Goal: Task Accomplishment & Management: Manage account settings

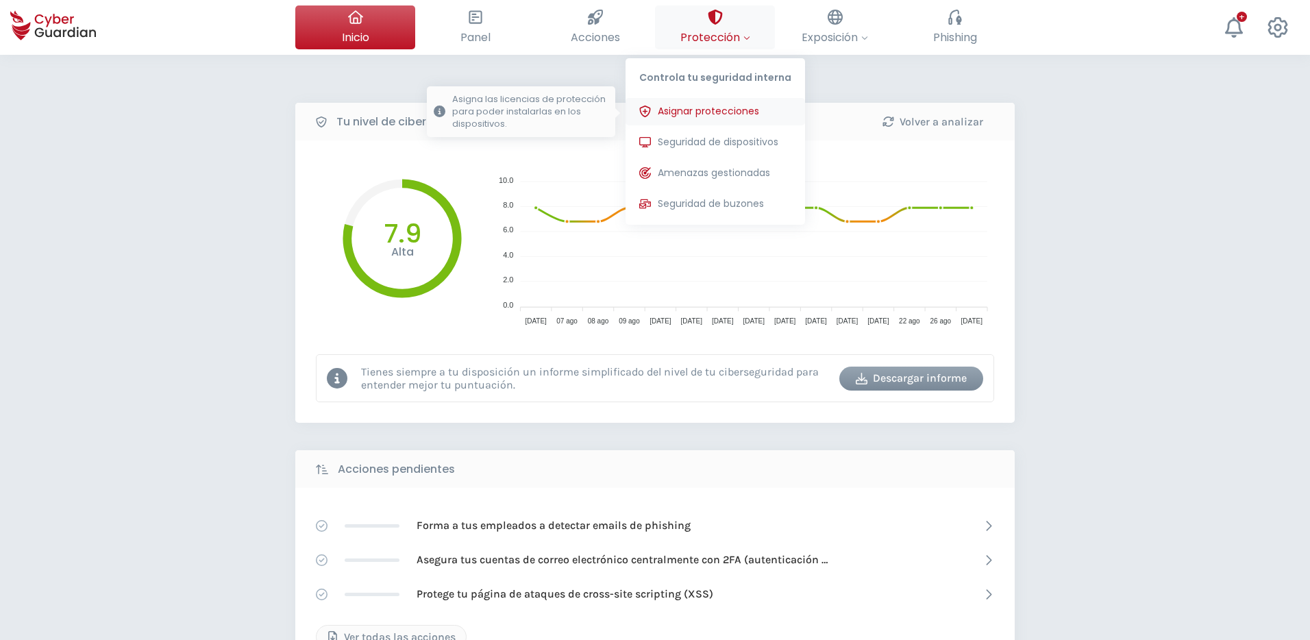
click at [703, 108] on span "Asignar protecciones" at bounding box center [708, 111] width 101 height 14
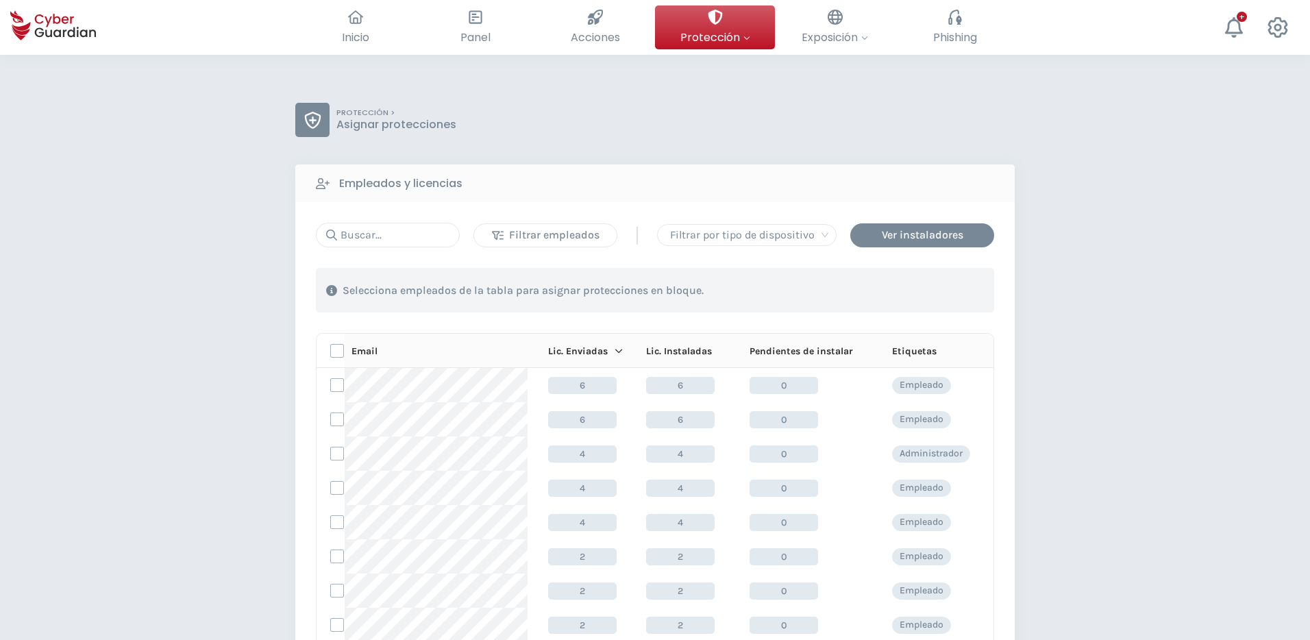
click at [584, 234] on div "Filtrar empleados" at bounding box center [545, 235] width 122 height 16
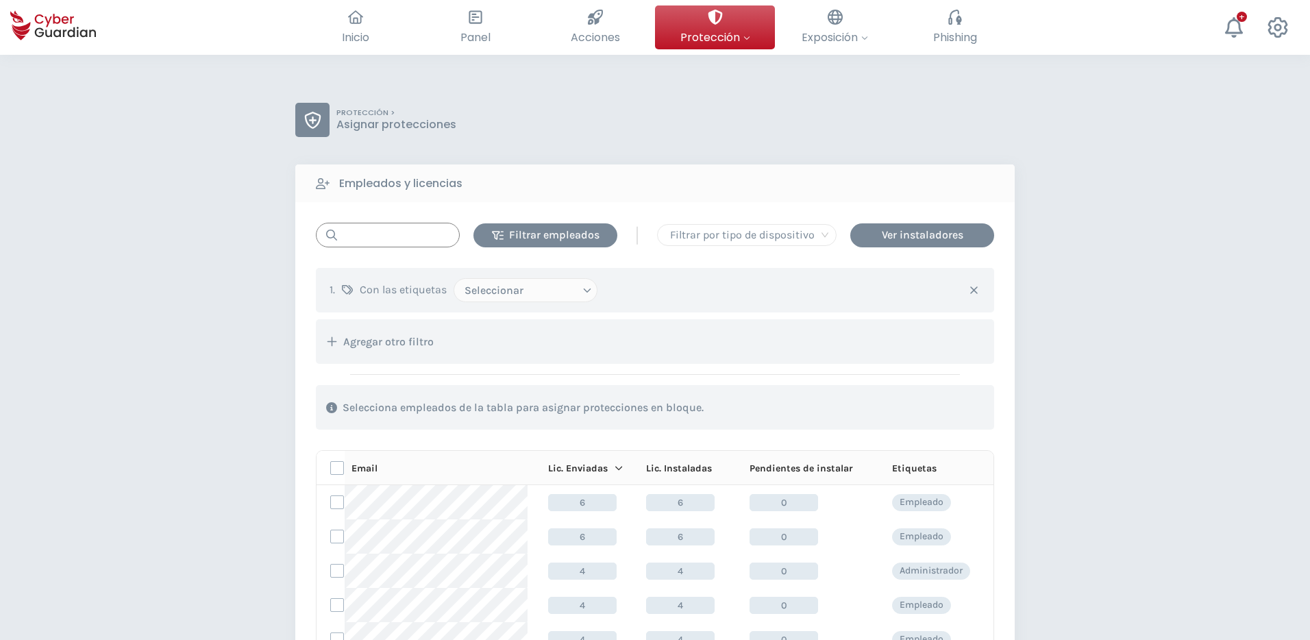
click at [424, 240] on input "text" at bounding box center [388, 235] width 144 height 25
click at [972, 290] on icon "button" at bounding box center [974, 290] width 8 height 8
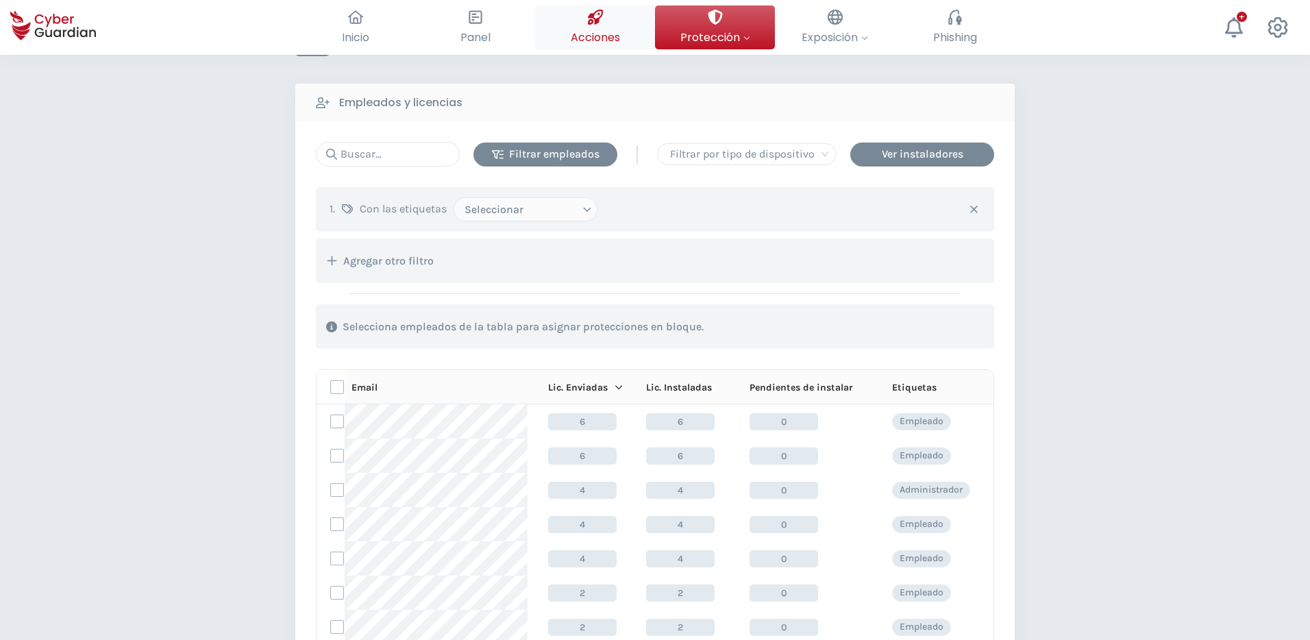
scroll to position [79, 0]
click at [607, 34] on span "Acciones" at bounding box center [595, 37] width 49 height 17
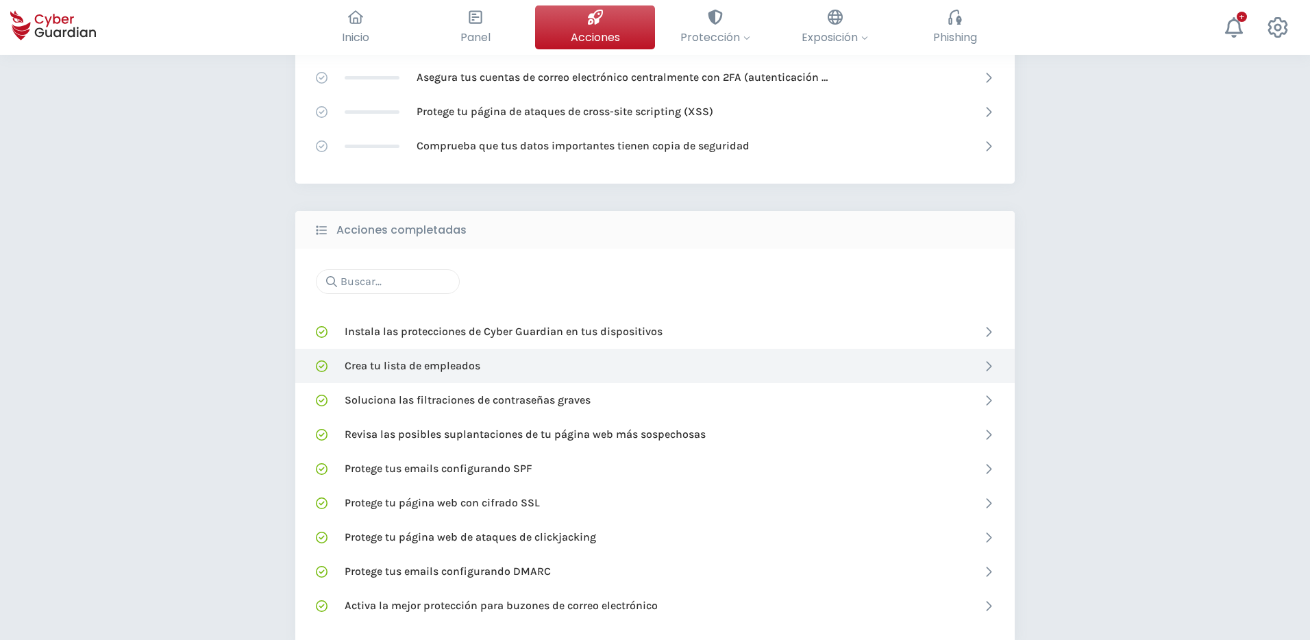
scroll to position [399, 0]
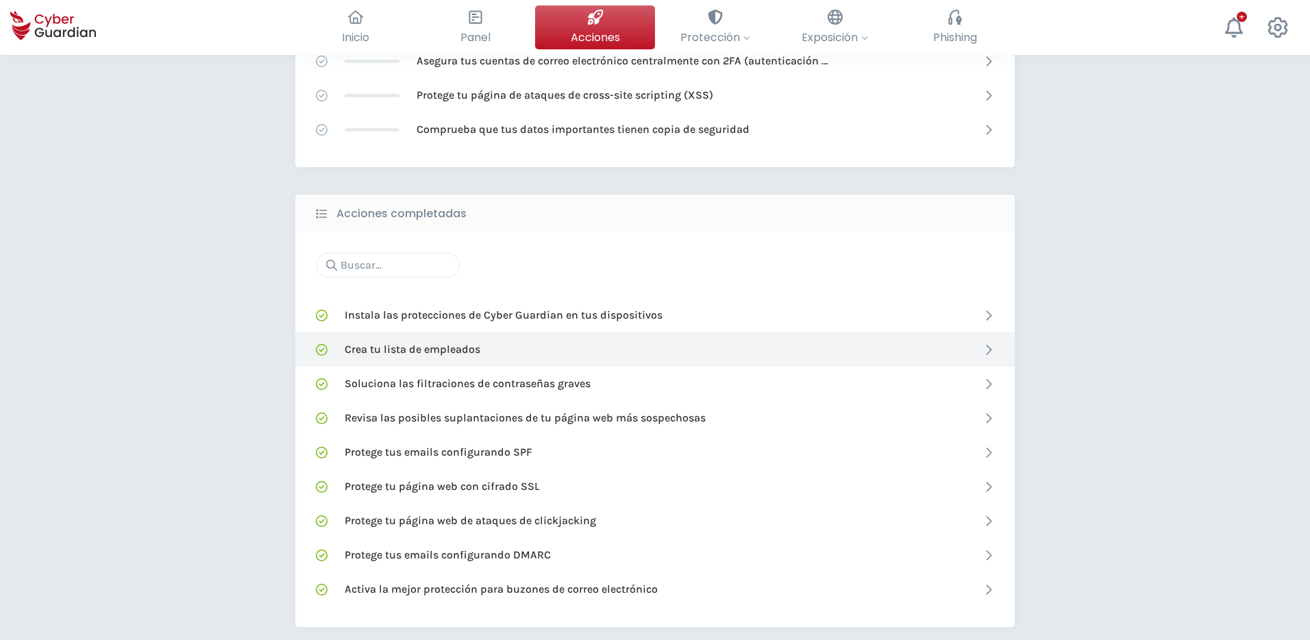
click at [474, 347] on p "Crea tu lista de empleados" at bounding box center [413, 349] width 136 height 15
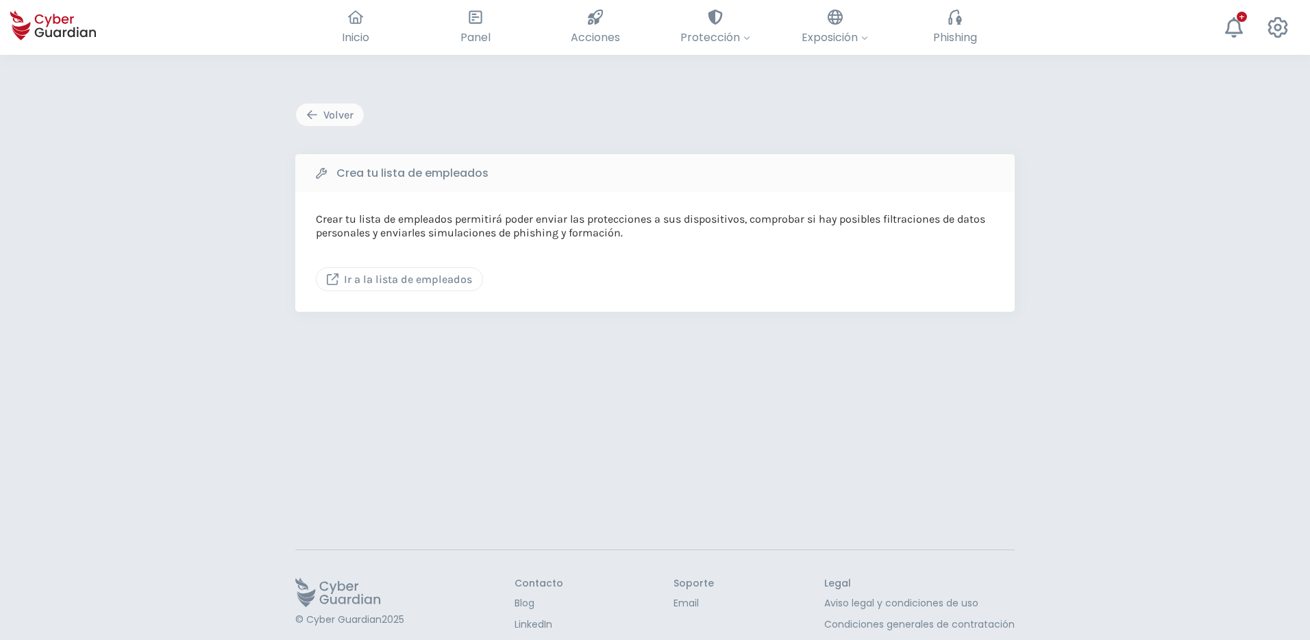
click at [436, 275] on div "Ir a la lista de empleados" at bounding box center [399, 279] width 145 height 16
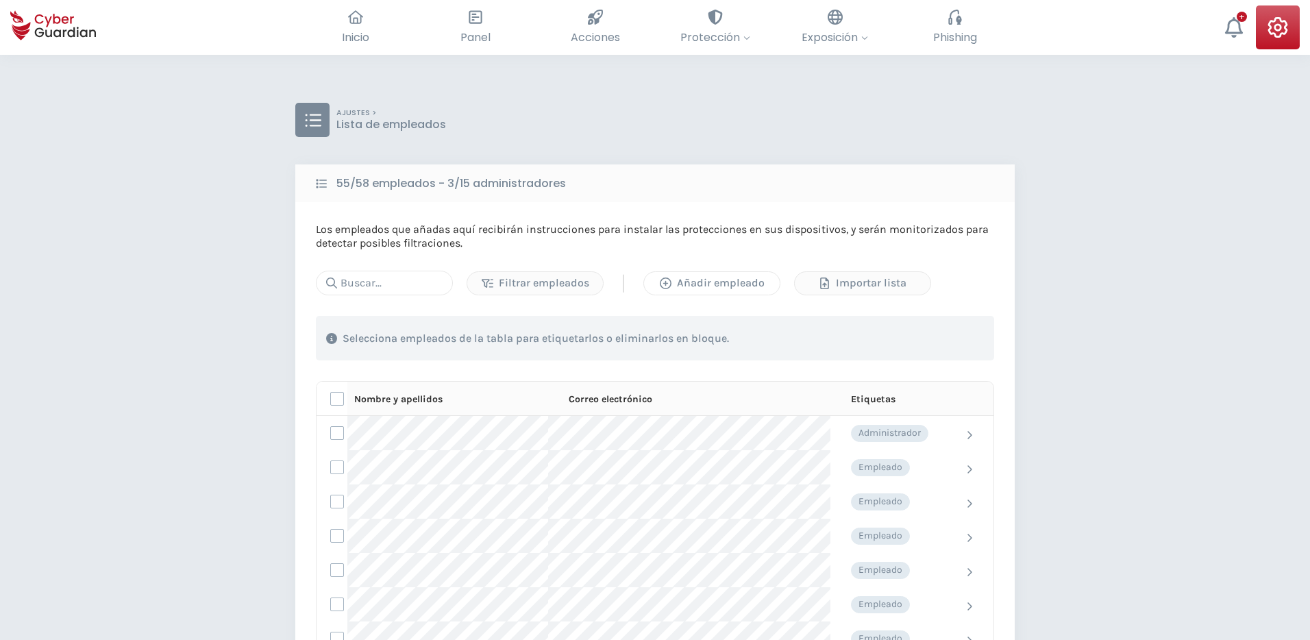
click at [682, 280] on div "Añadir empleado" at bounding box center [711, 283] width 115 height 16
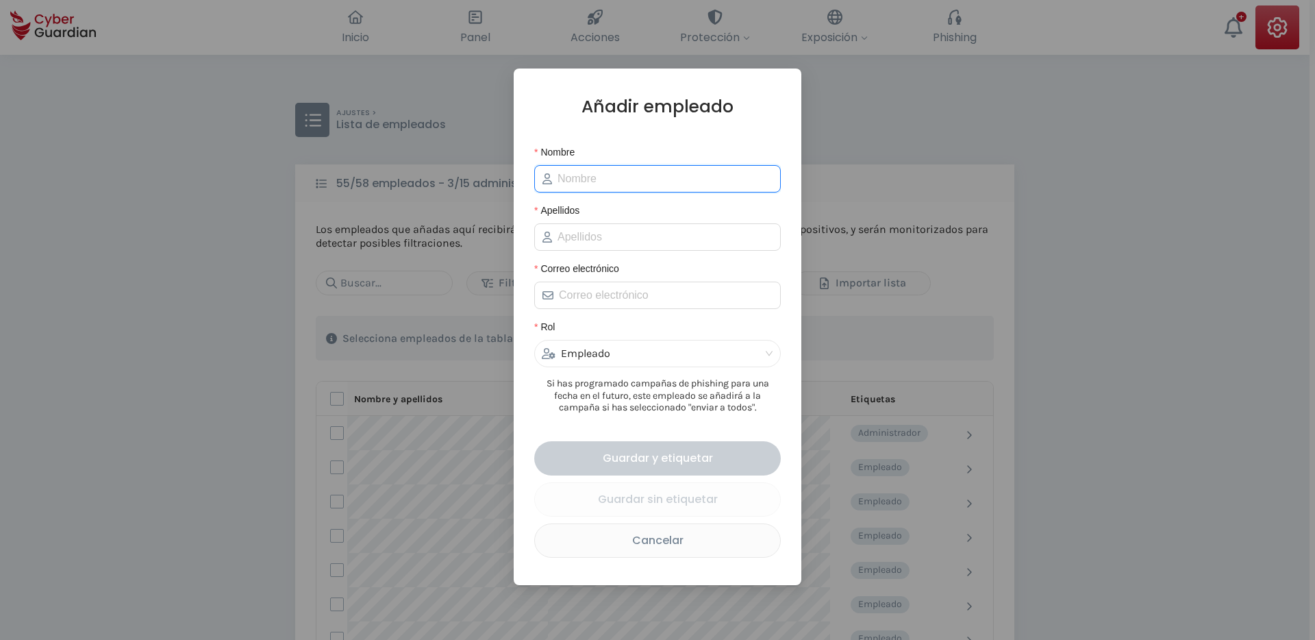
click at [640, 186] on span at bounding box center [657, 178] width 247 height 27
type input "[PERSON_NAME]"
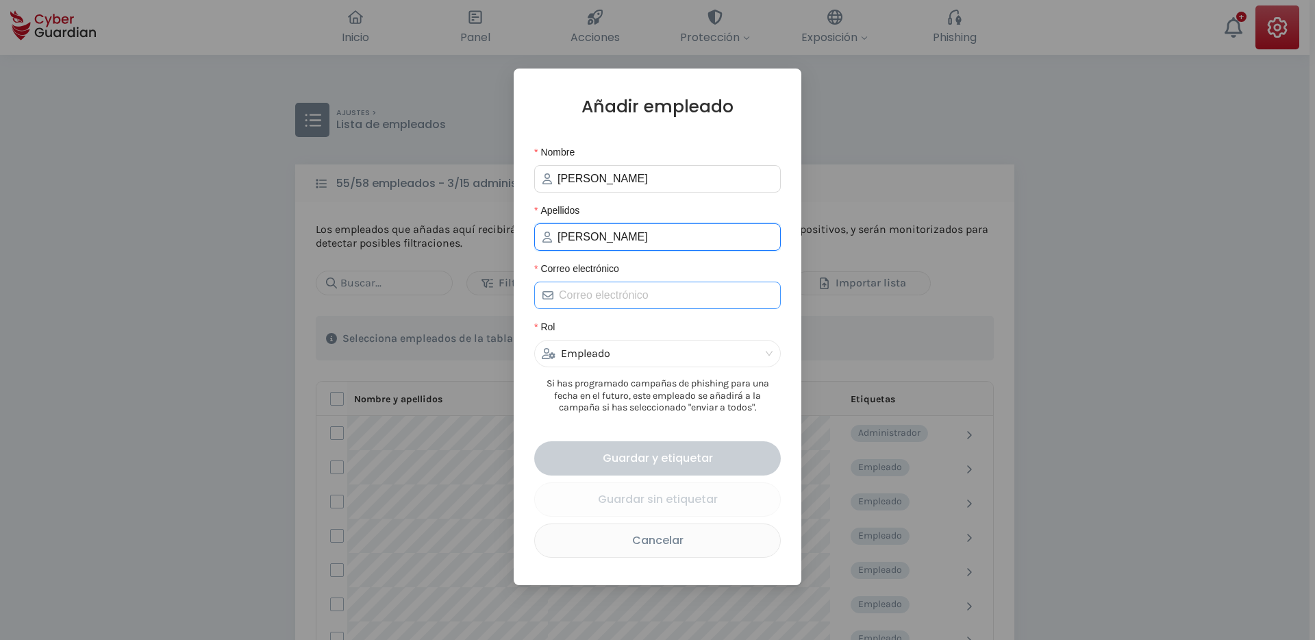
type input "[PERSON_NAME]"
click at [606, 296] on input "Correo electrónico" at bounding box center [666, 295] width 214 height 16
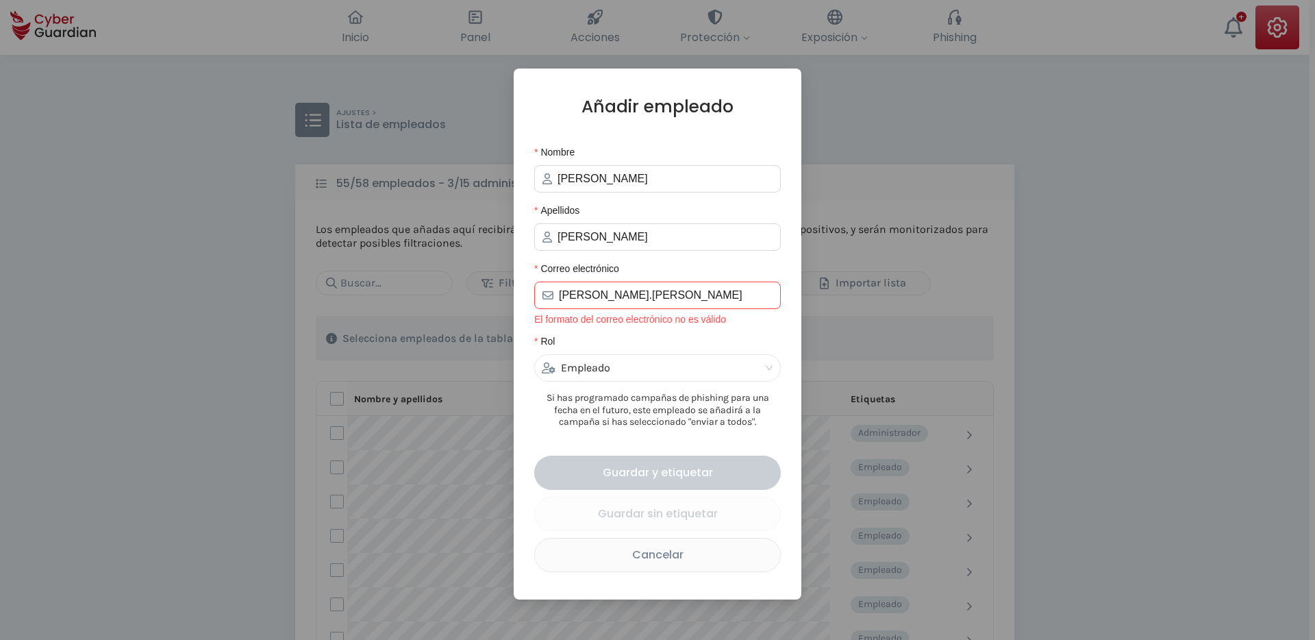
click at [667, 297] on input "[PERSON_NAME].[PERSON_NAME]" at bounding box center [666, 295] width 214 height 16
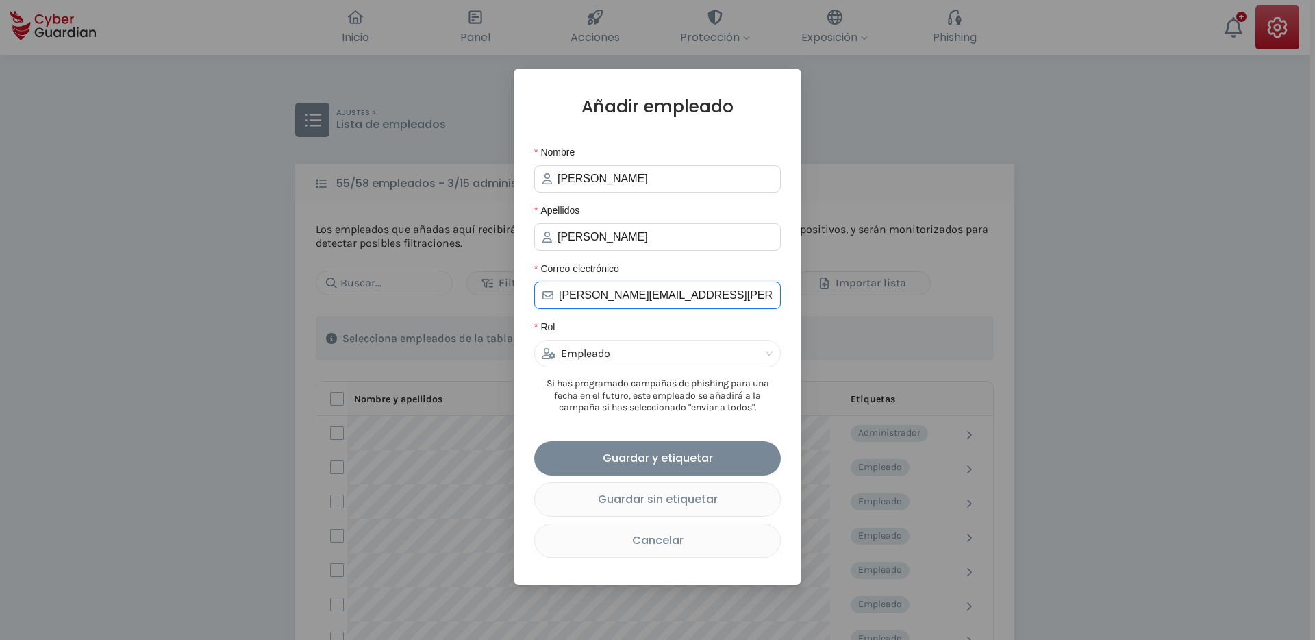
click at [612, 352] on div "Empleado" at bounding box center [651, 353] width 219 height 26
type input "[PERSON_NAME][EMAIL_ADDRESS][PERSON_NAME][DOMAIN_NAME]"
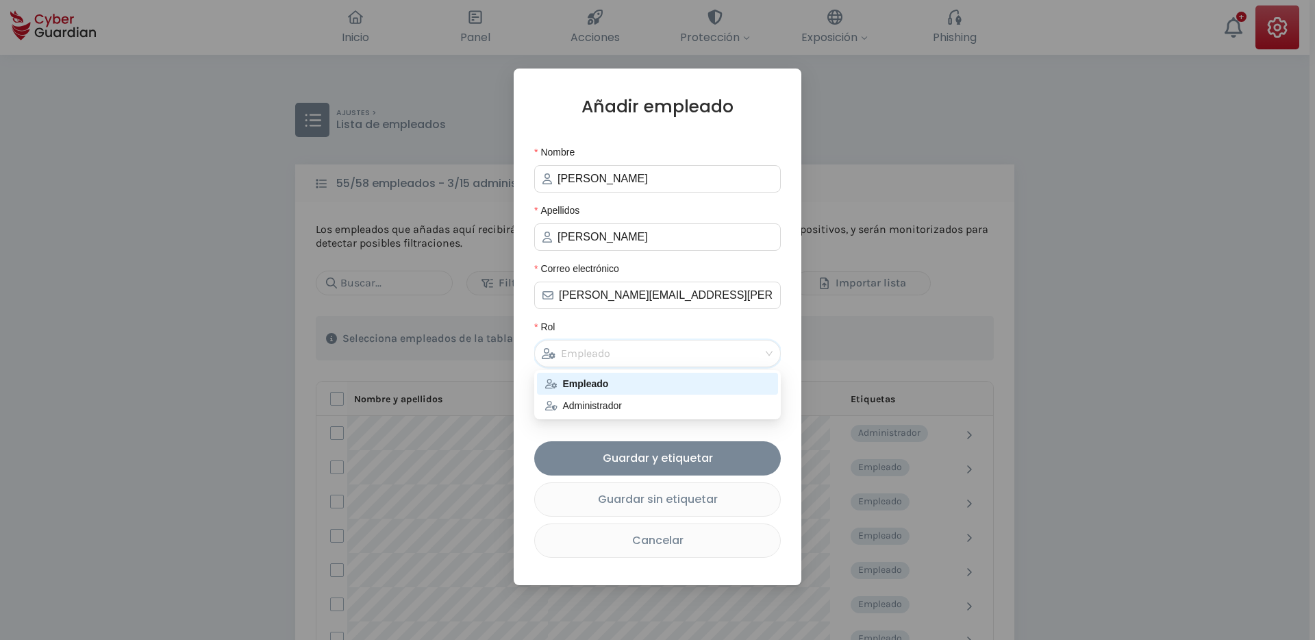
click at [612, 352] on div "Empleado" at bounding box center [651, 353] width 219 height 26
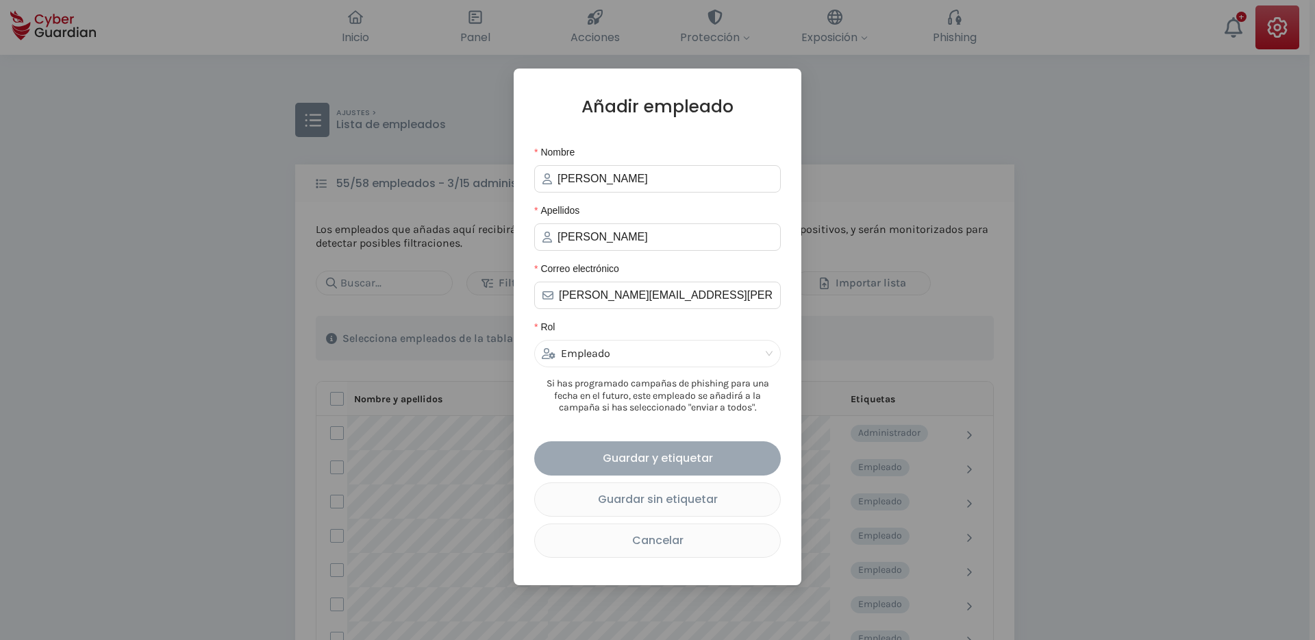
click at [666, 458] on div "Guardar y etiquetar" at bounding box center [658, 457] width 226 height 17
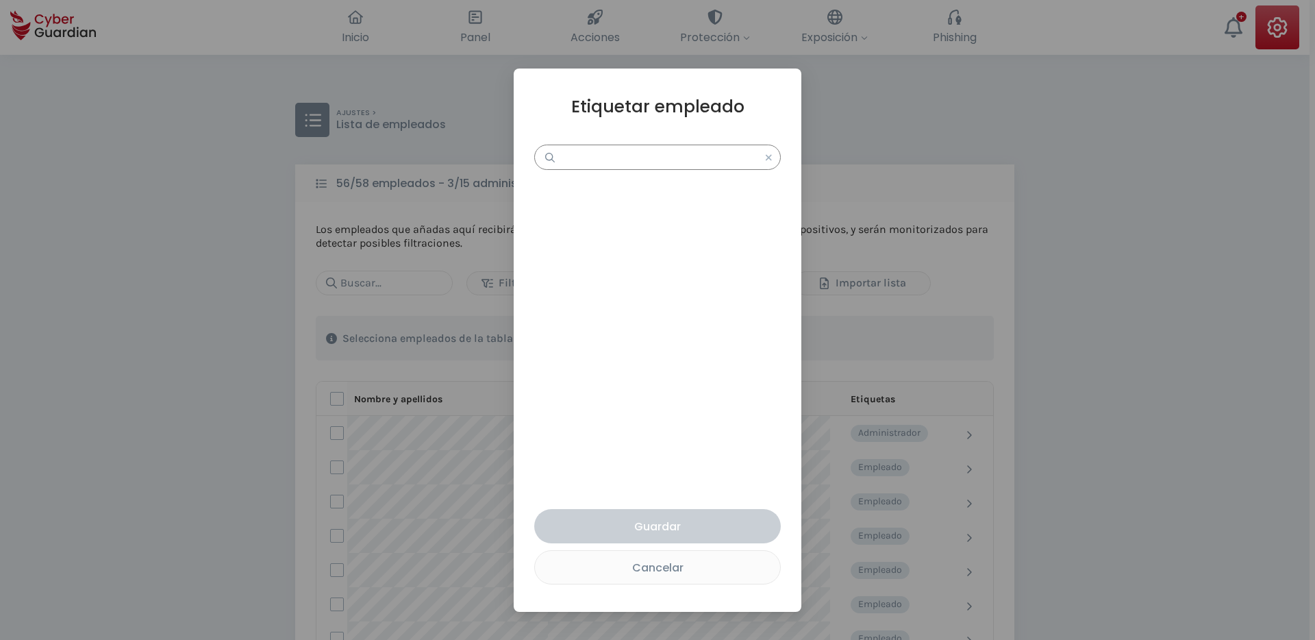
click at [603, 154] on input "text" at bounding box center [657, 157] width 247 height 25
click at [623, 232] on div at bounding box center [657, 333] width 247 height 298
click at [769, 159] on icon at bounding box center [764, 158] width 18 height 10
click at [769, 156] on icon at bounding box center [769, 157] width 6 height 6
click at [657, 567] on div "Cancelar" at bounding box center [657, 567] width 225 height 17
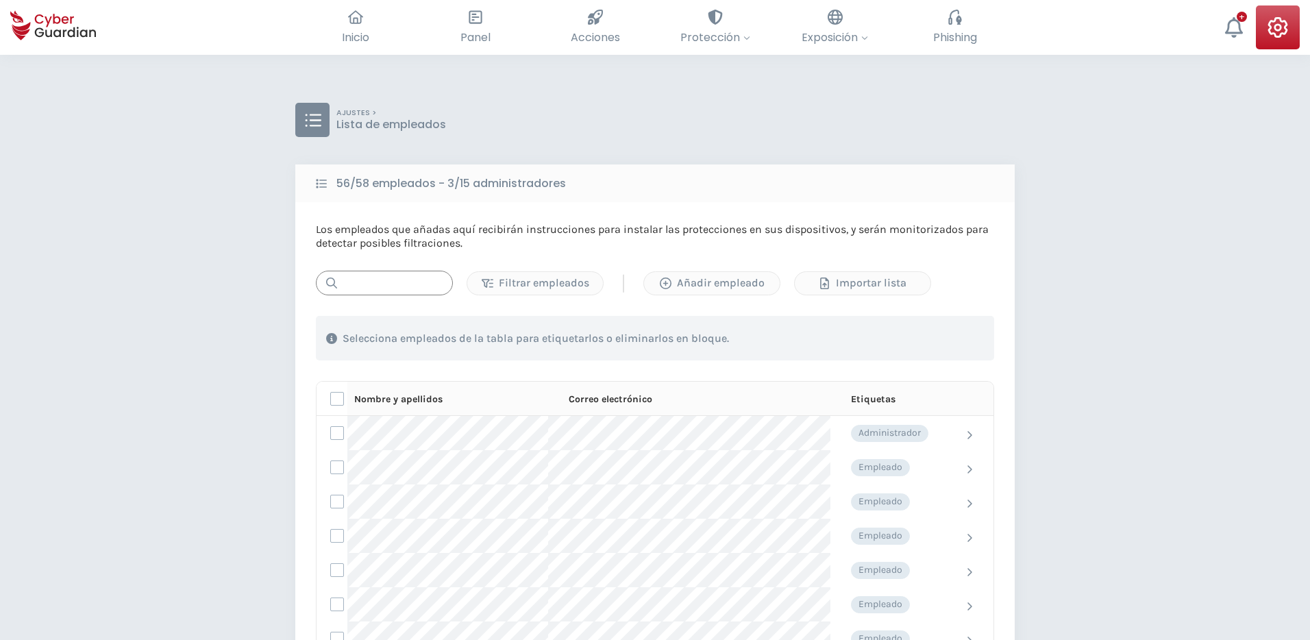
click at [373, 282] on input "text" at bounding box center [384, 283] width 137 height 25
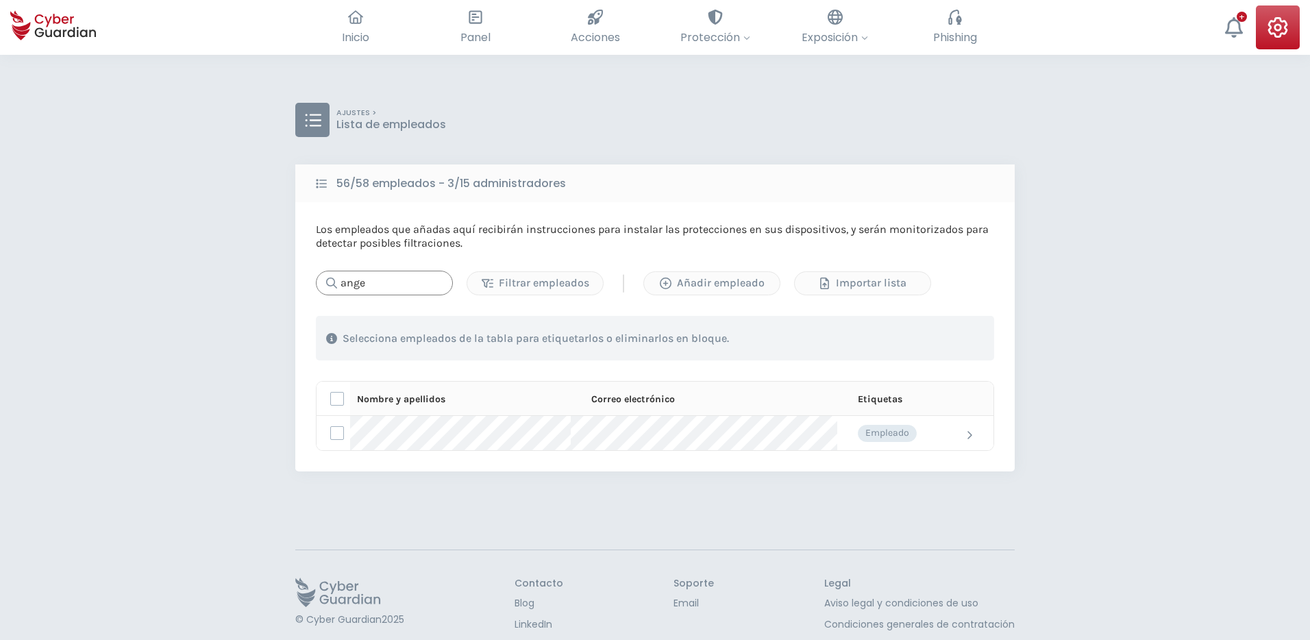
type input "[PERSON_NAME]"
drag, startPoint x: 382, startPoint y: 288, endPoint x: 321, endPoint y: 282, distance: 61.9
click at [321, 282] on div "[PERSON_NAME]" at bounding box center [384, 283] width 137 height 25
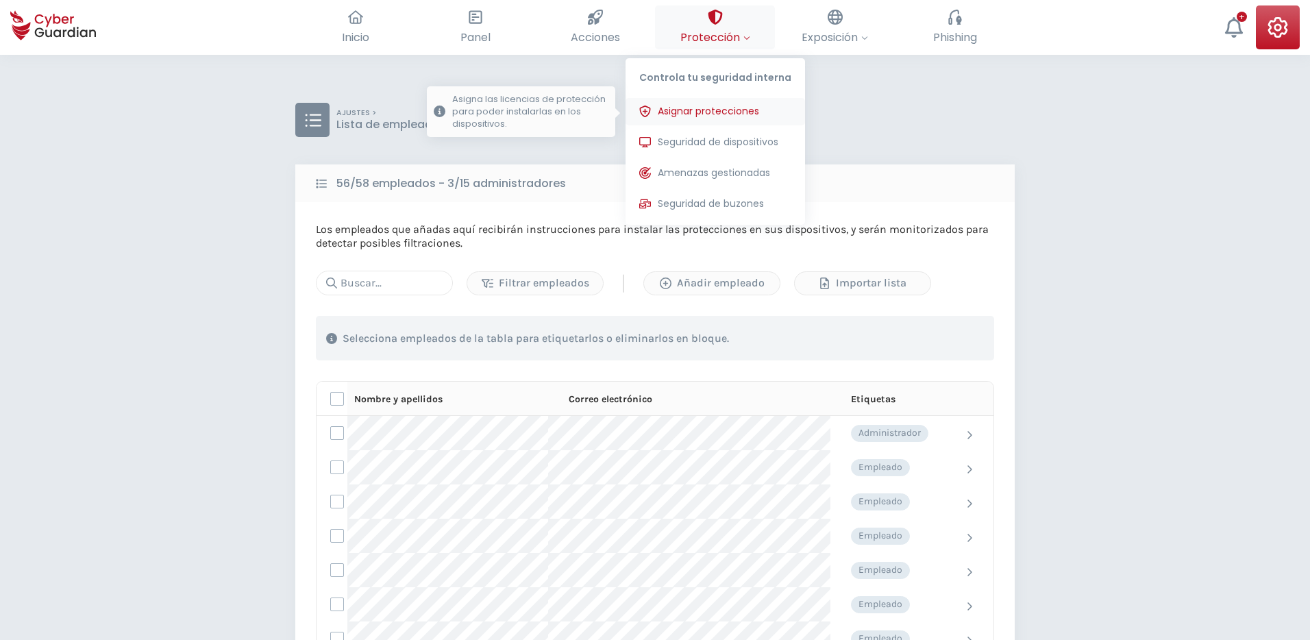
click at [718, 107] on span "Asignar protecciones" at bounding box center [708, 111] width 101 height 14
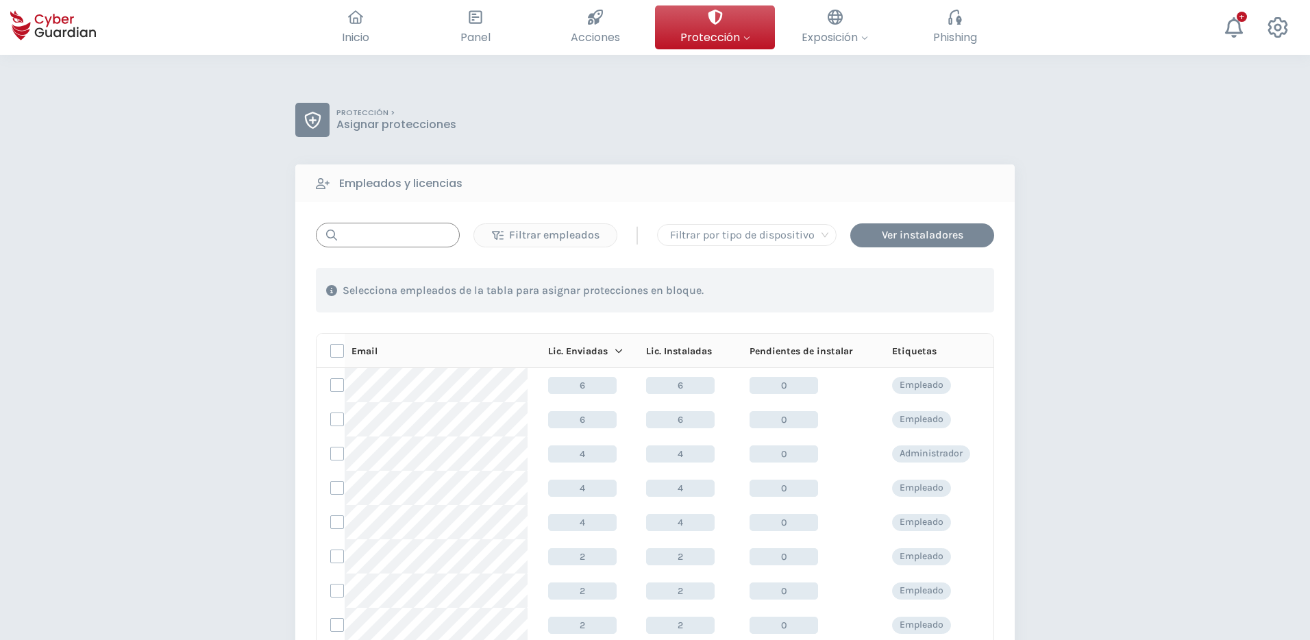
click at [412, 239] on input "text" at bounding box center [388, 235] width 144 height 25
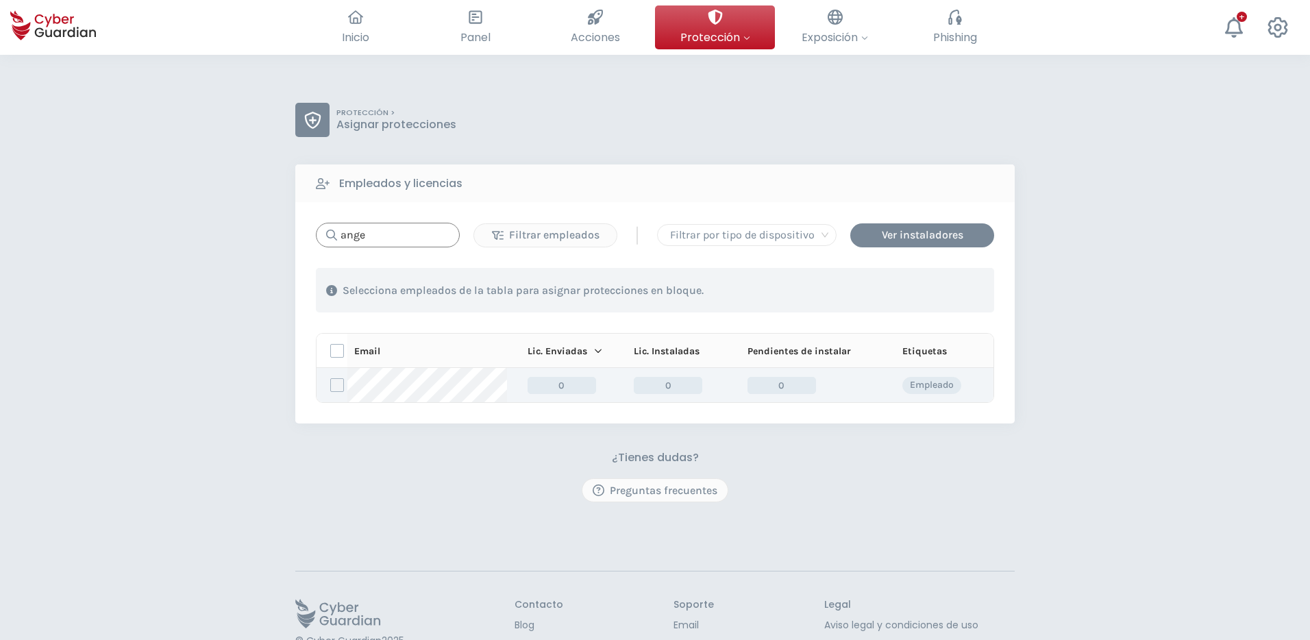
type input "ange"
click at [332, 386] on label at bounding box center [337, 385] width 14 height 14
click at [331, 386] on input "checkbox" at bounding box center [331, 385] width 0 height 12
click at [876, 287] on div "Asignar protecciones" at bounding box center [911, 290] width 124 height 16
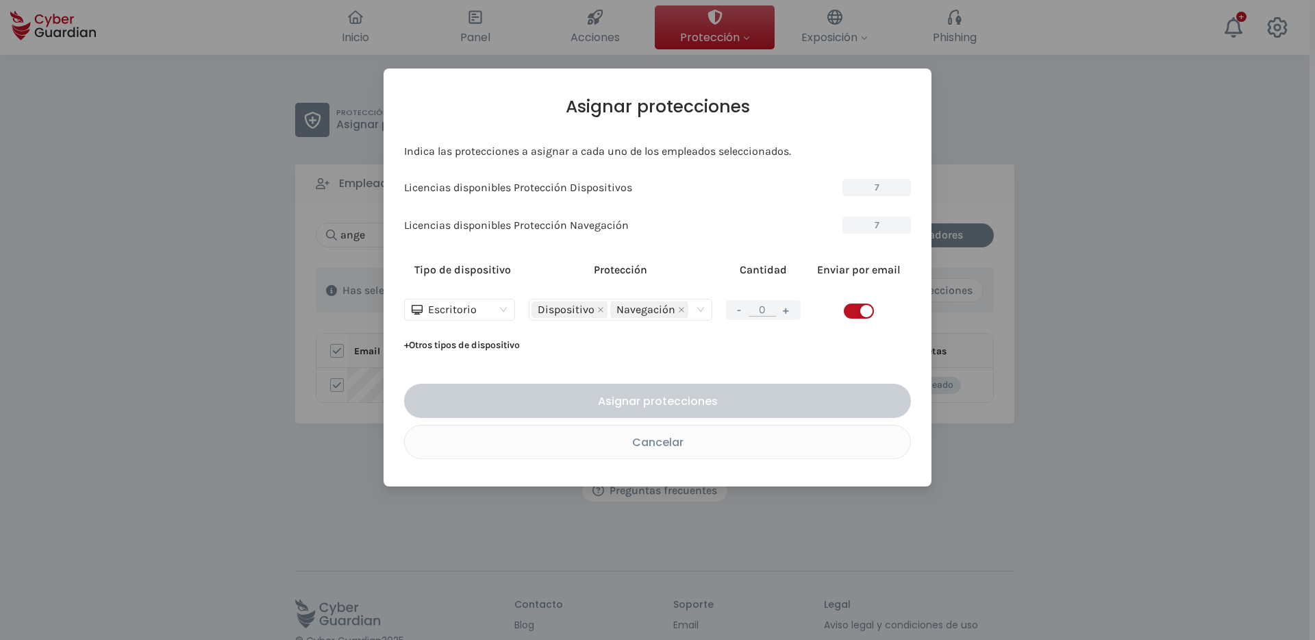
click at [785, 310] on button "+" at bounding box center [786, 309] width 16 height 17
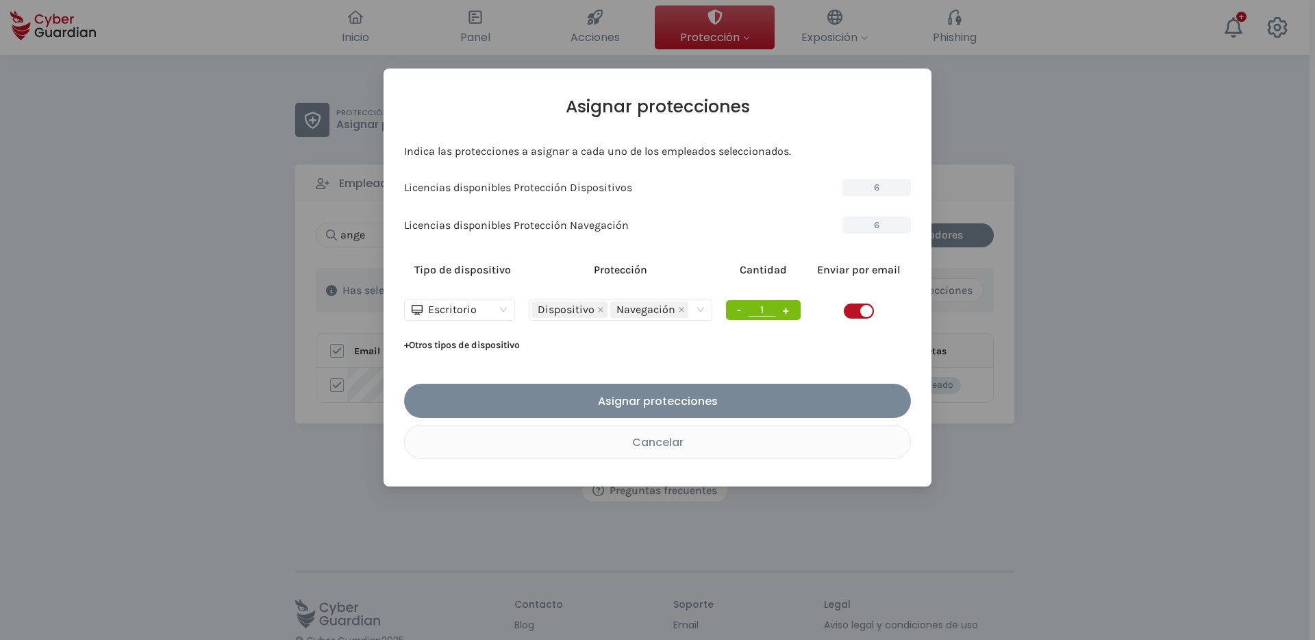
click at [742, 304] on button "-" at bounding box center [739, 309] width 14 height 17
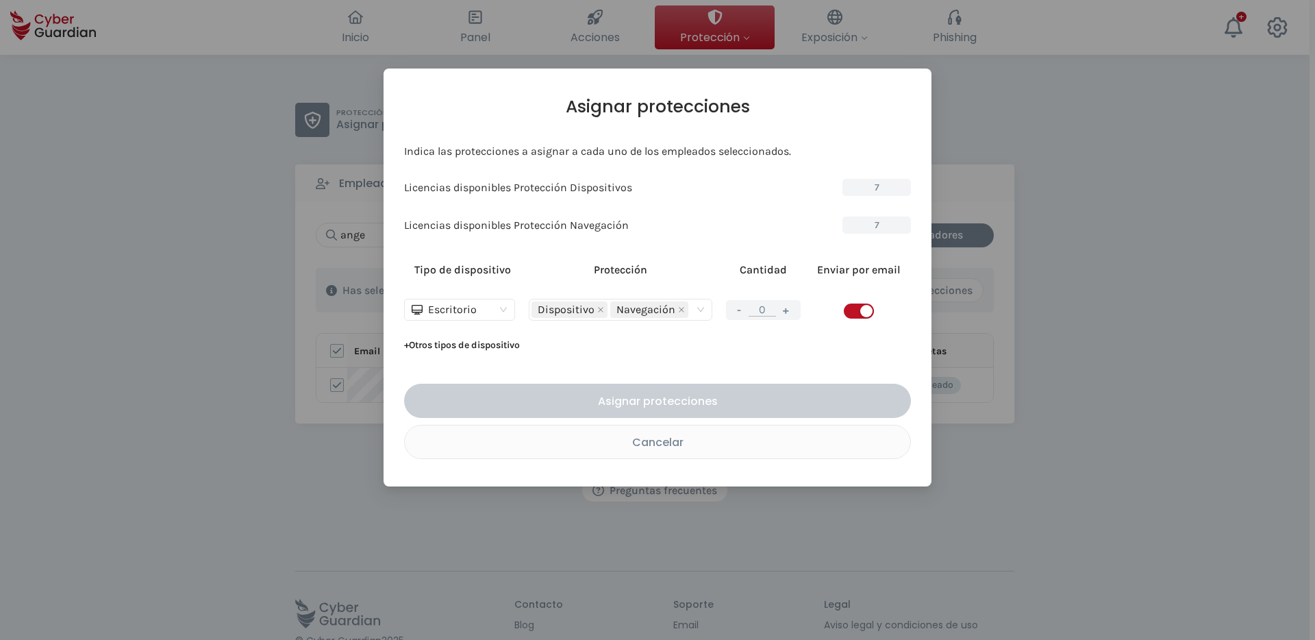
click at [782, 312] on button "+" at bounding box center [786, 309] width 16 height 17
type input "1"
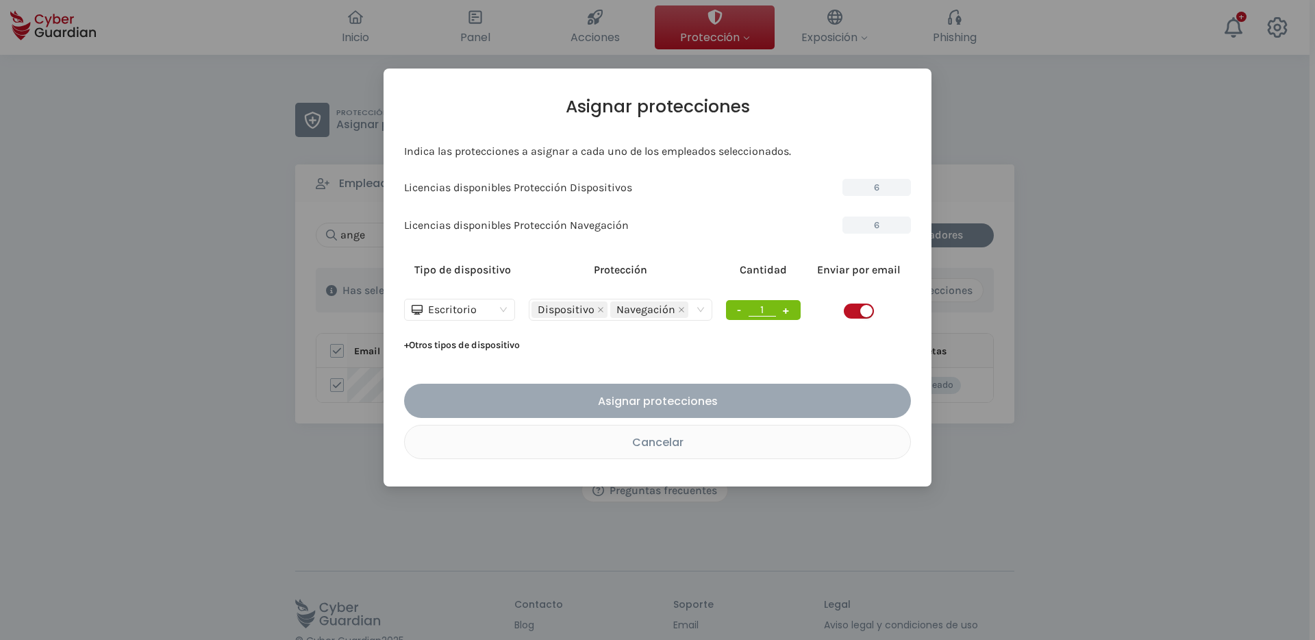
click at [716, 401] on div "Asignar protecciones" at bounding box center [657, 400] width 486 height 17
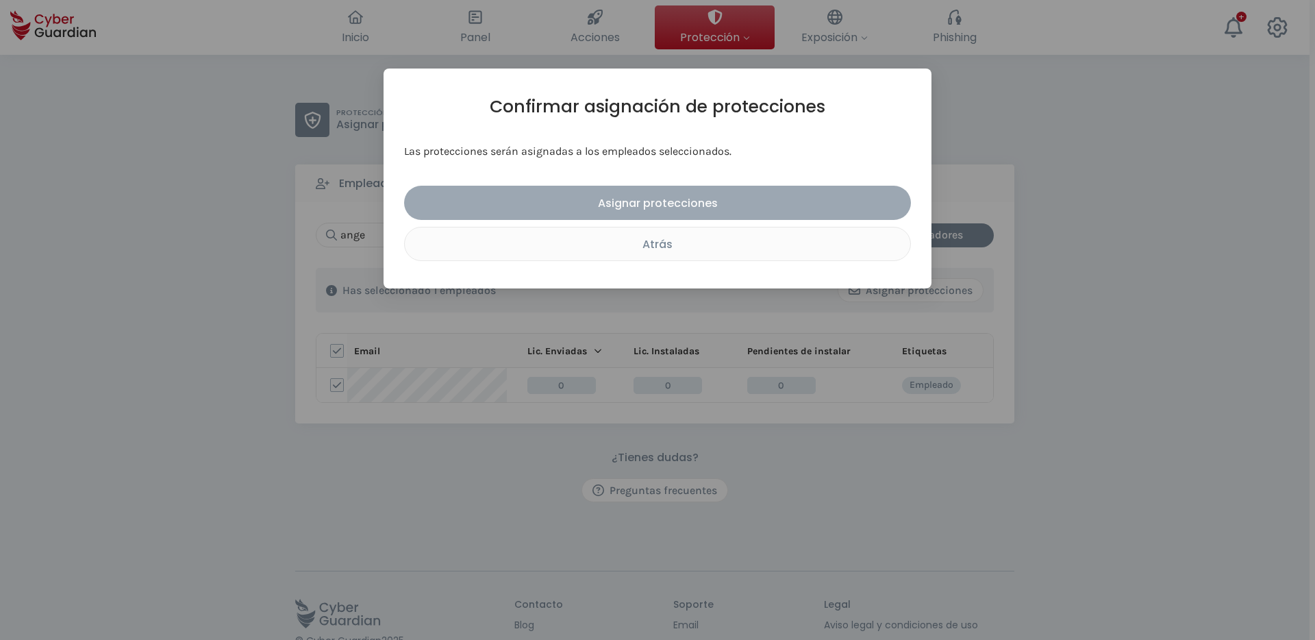
click at [680, 202] on div "Asignar protecciones" at bounding box center [657, 203] width 486 height 17
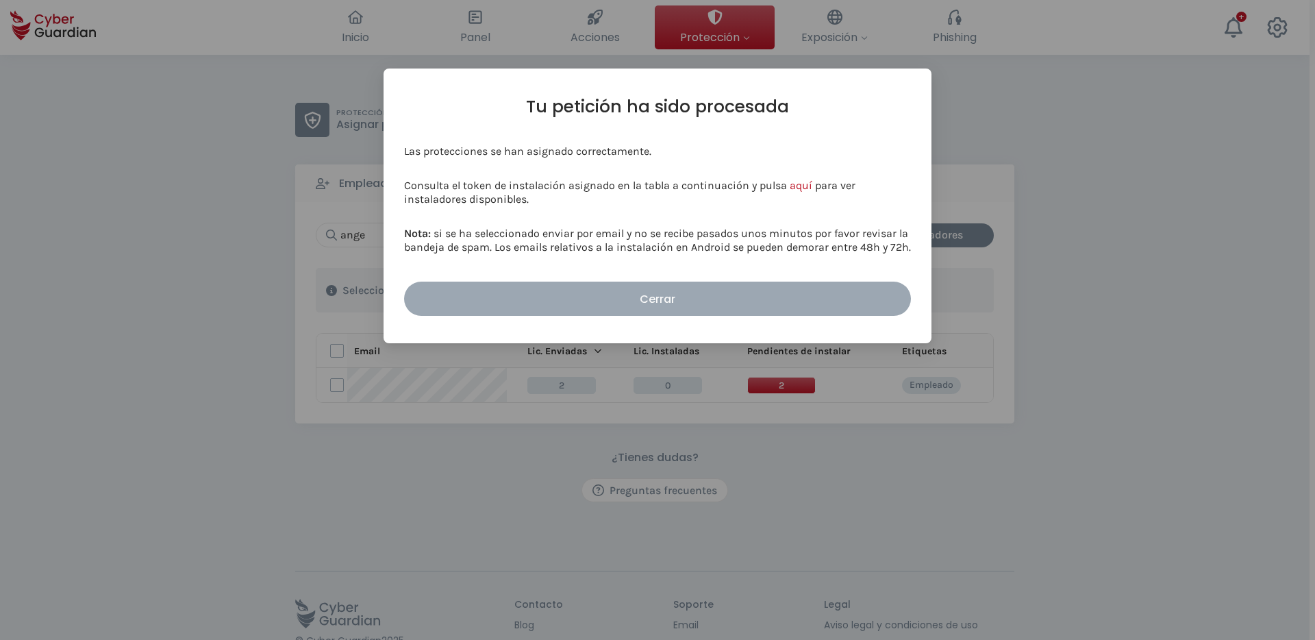
click at [671, 290] on div "Cerrar" at bounding box center [657, 298] width 486 height 17
